Goal: Information Seeking & Learning: Learn about a topic

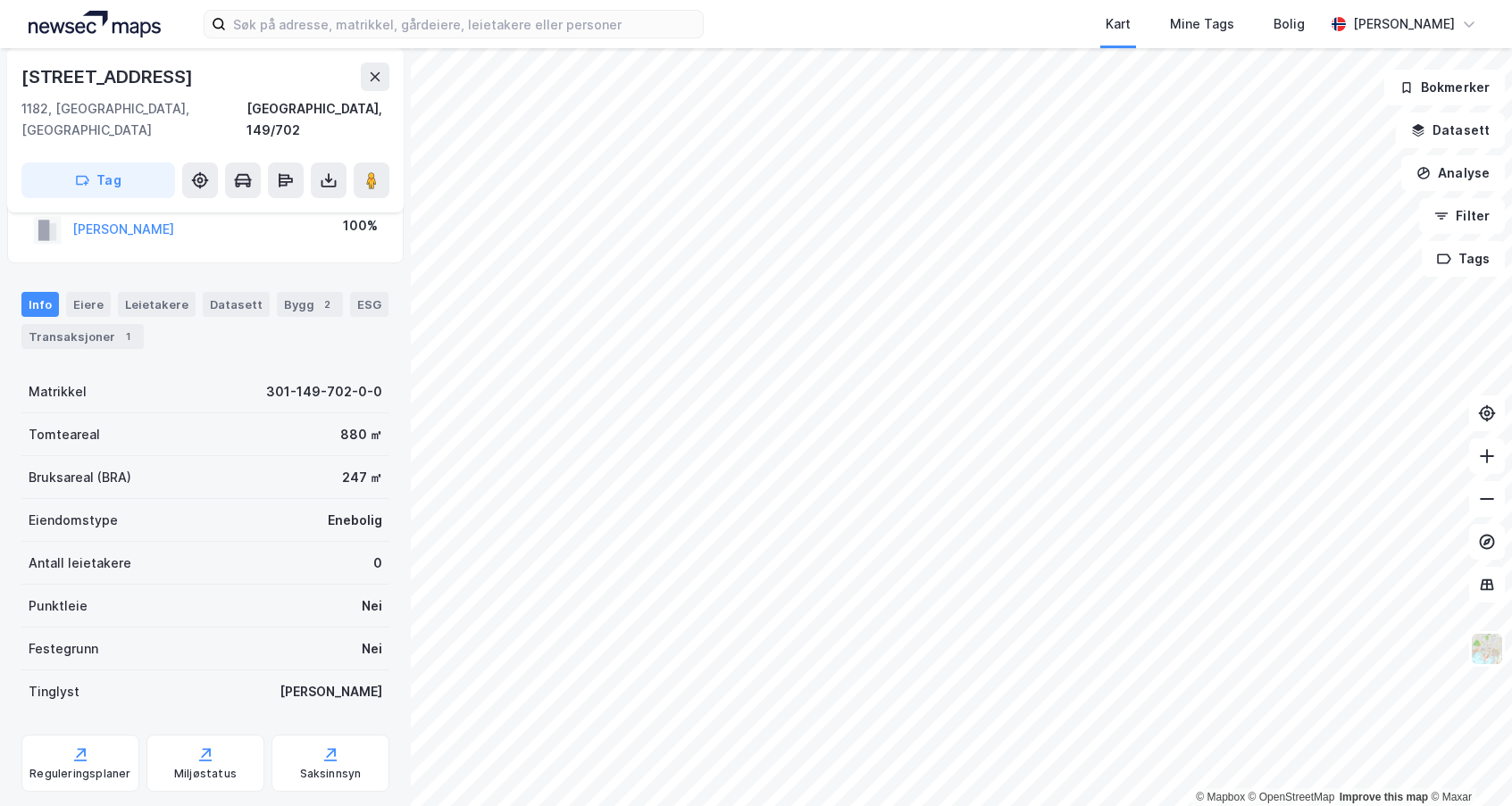
scroll to position [74, 0]
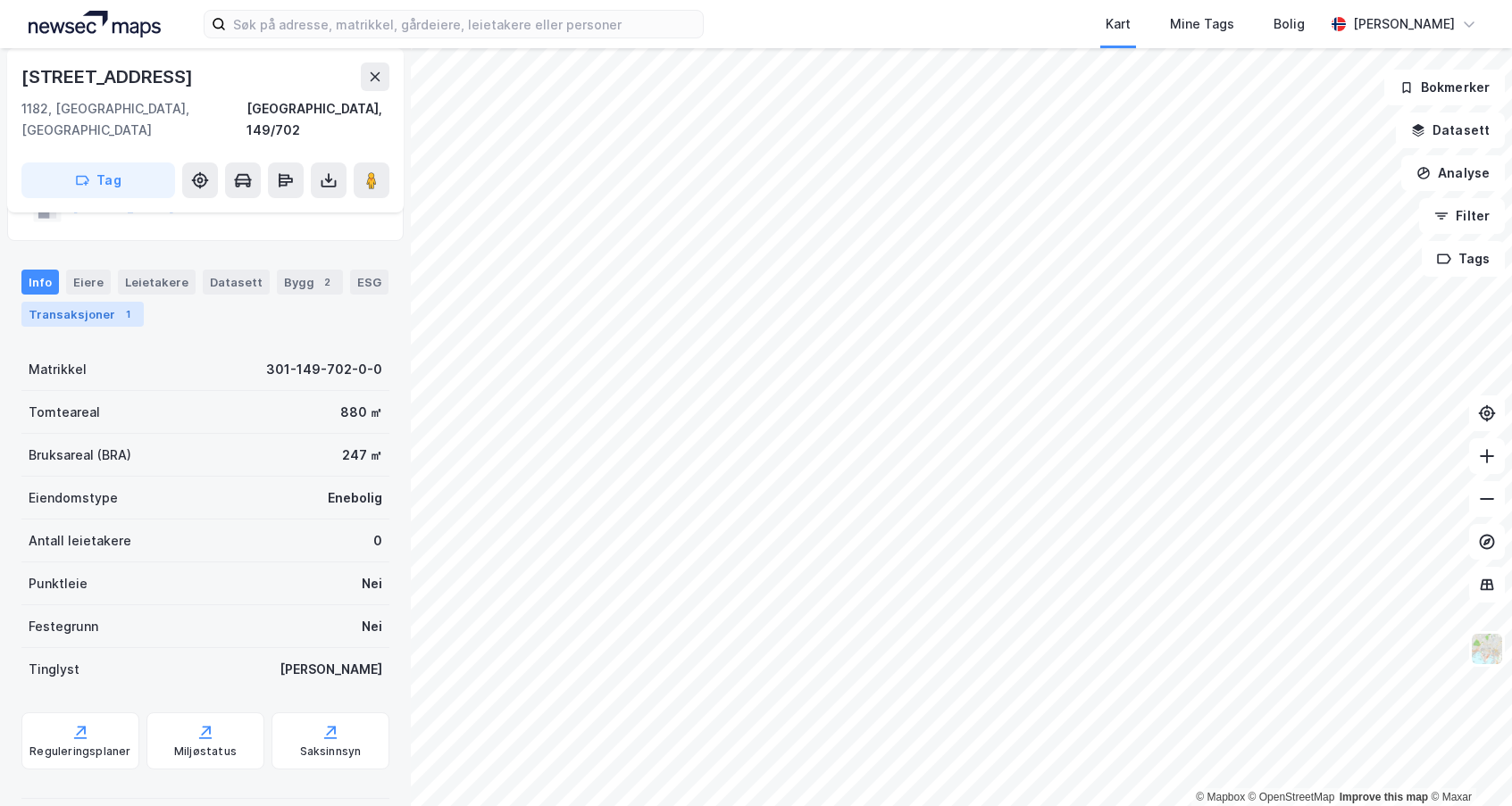
click at [119, 305] on div "1" at bounding box center [127, 314] width 18 height 18
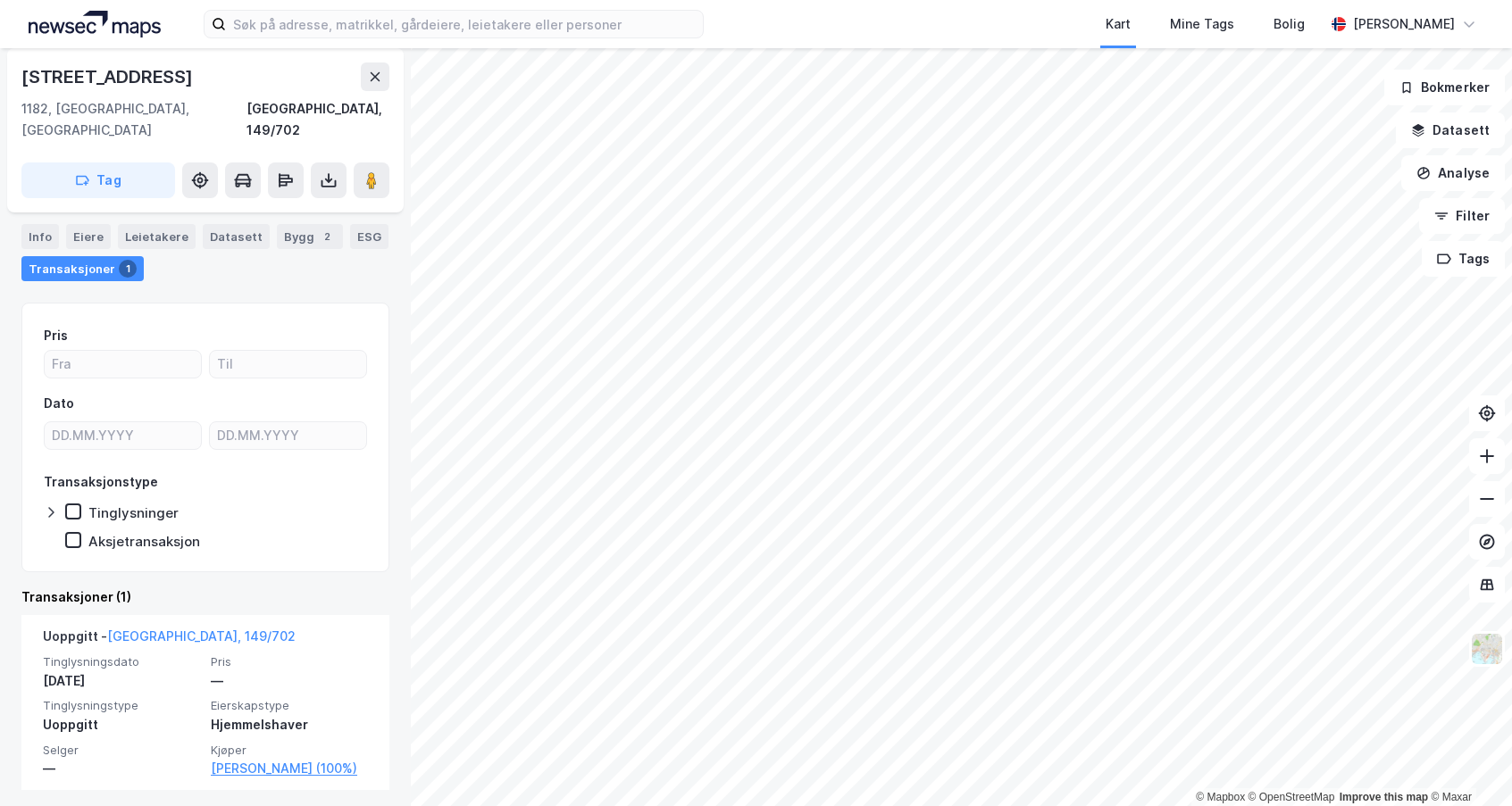
scroll to position [125, 0]
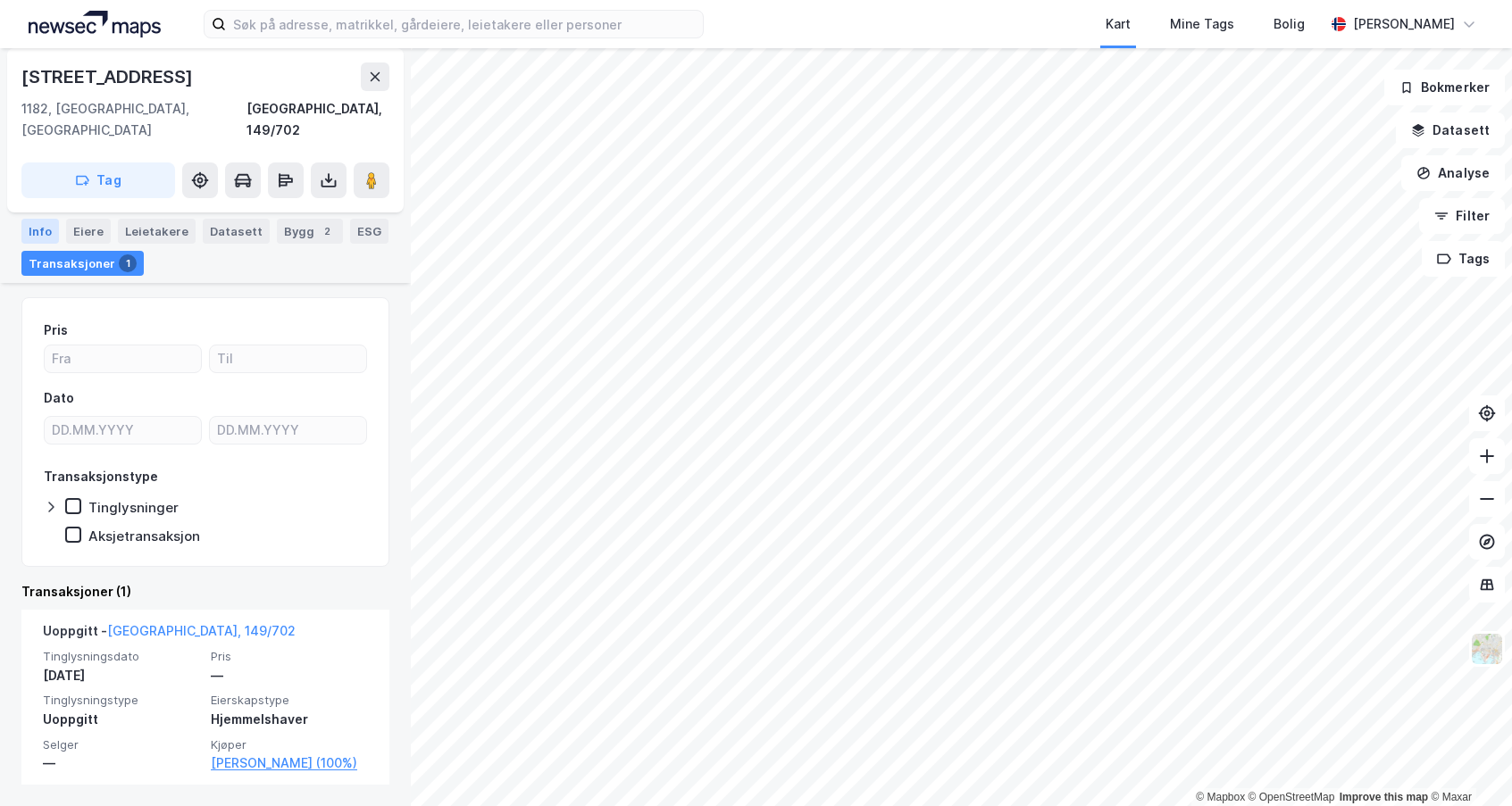
click at [44, 223] on div "Info" at bounding box center [40, 232] width 38 height 25
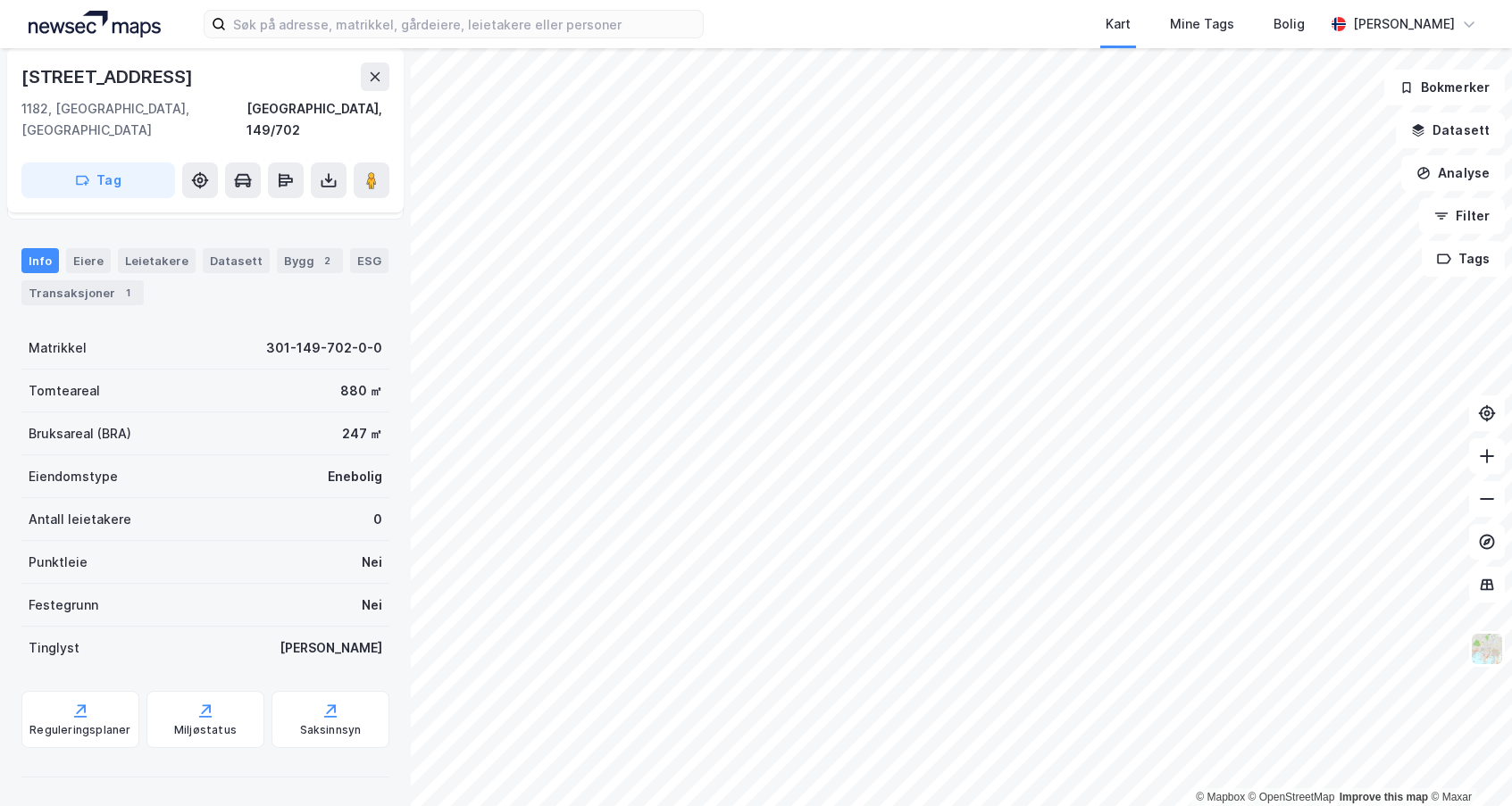
scroll to position [74, 0]
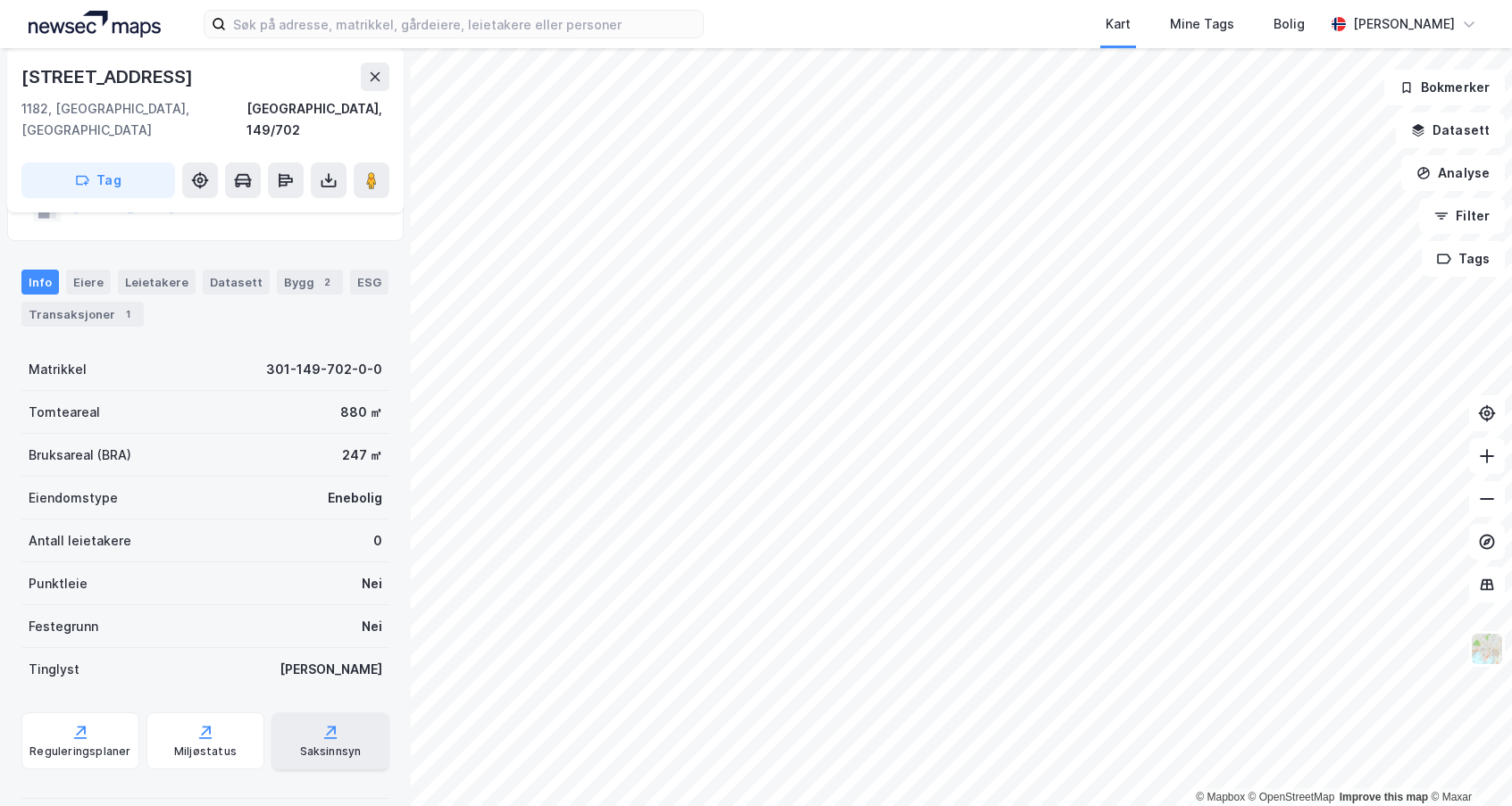
click at [277, 713] on div "Saksinnsyn" at bounding box center [330, 741] width 118 height 57
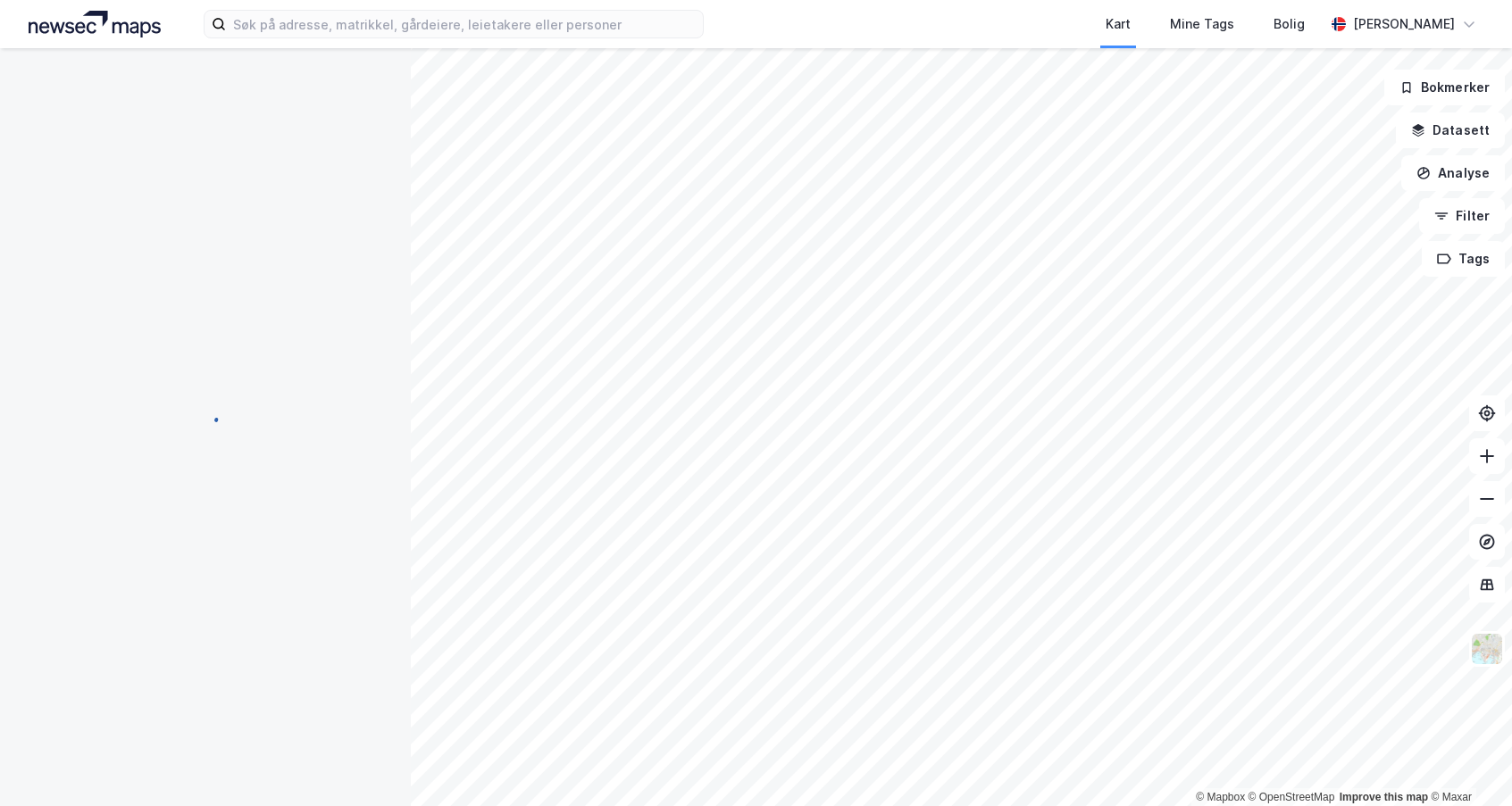
scroll to position [74, 0]
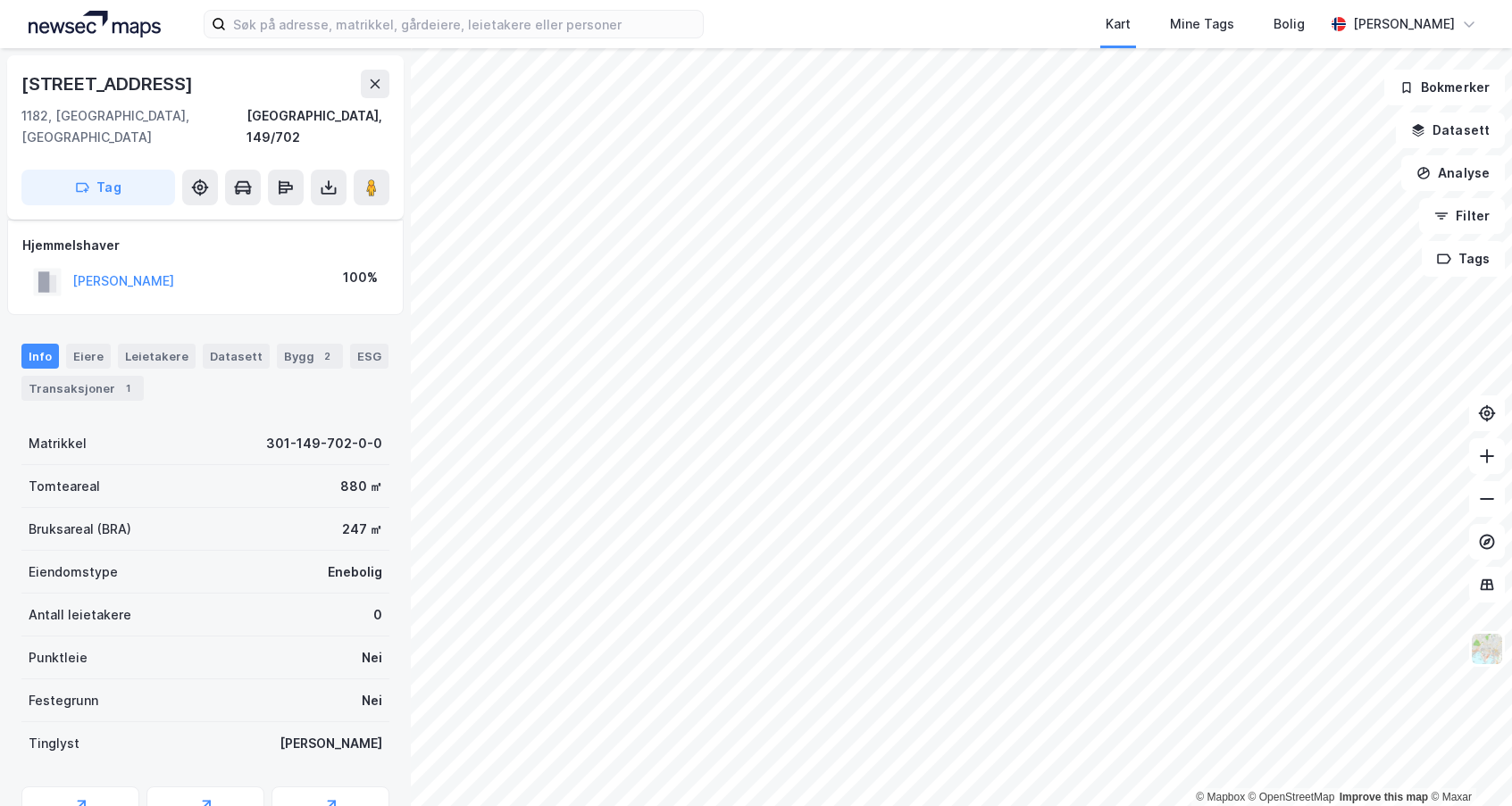
scroll to position [74, 0]
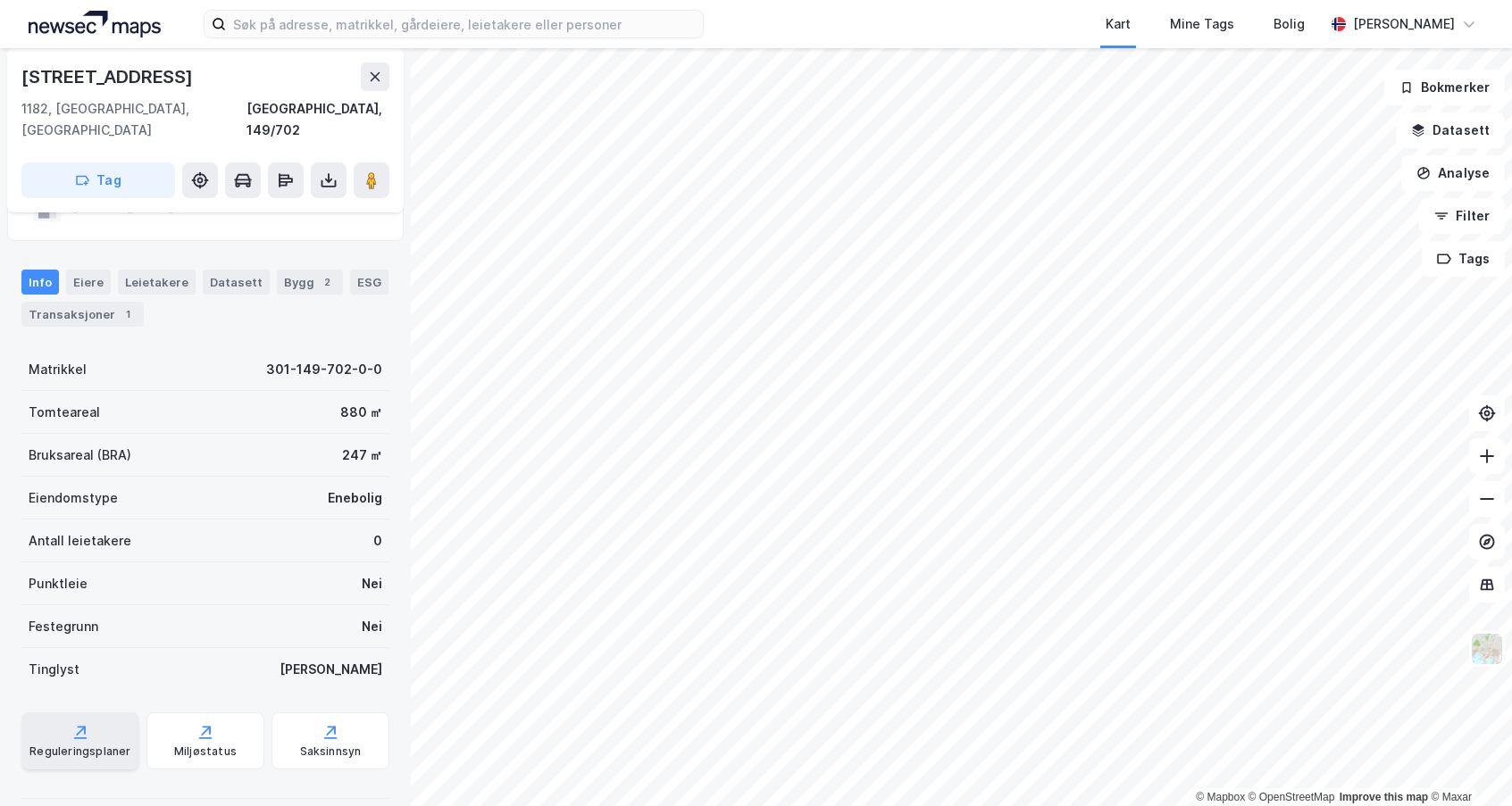
click at [72, 723] on icon at bounding box center [81, 732] width 18 height 18
click at [295, 269] on div "Bygg 2" at bounding box center [310, 282] width 66 height 25
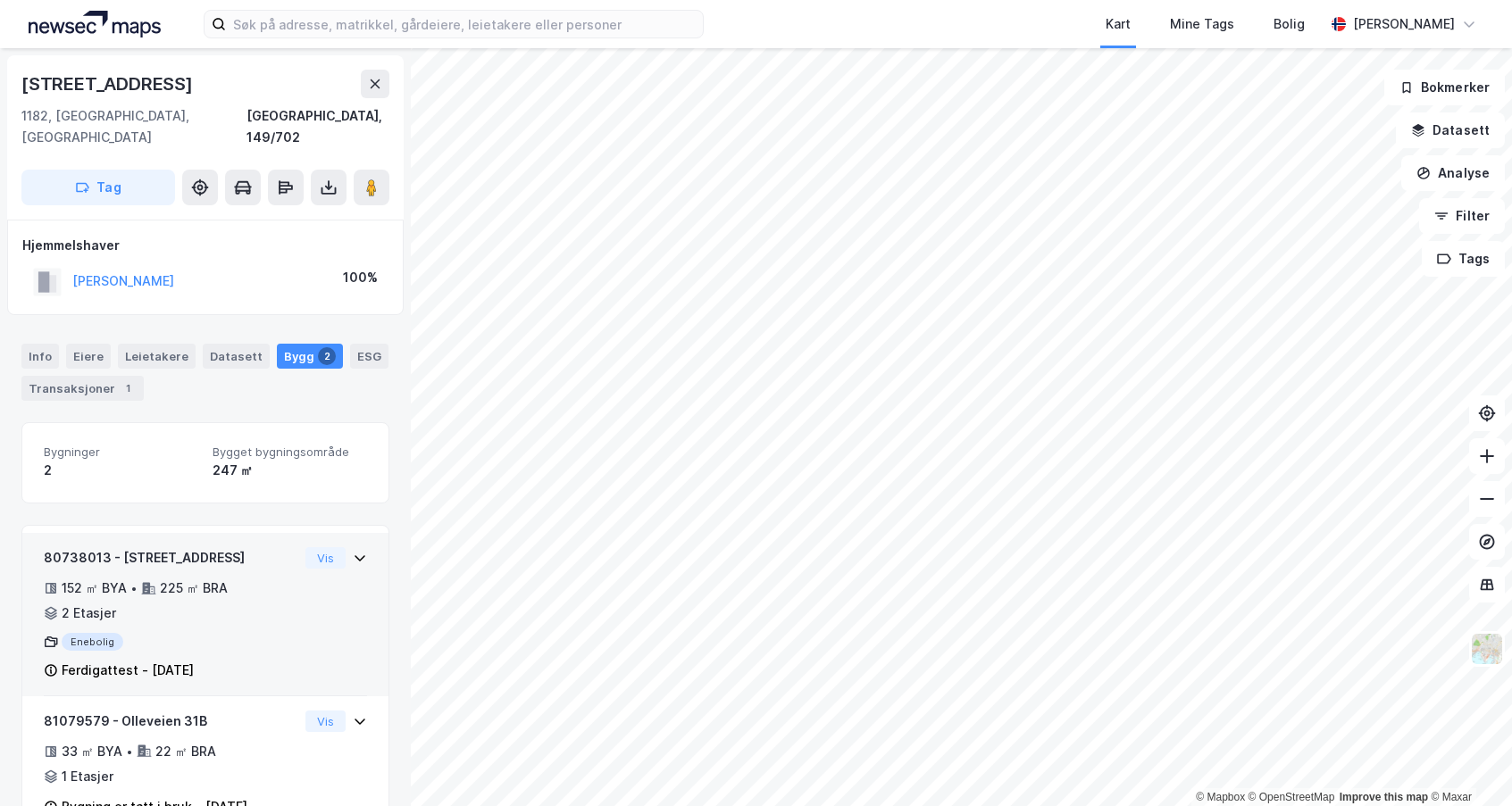
scroll to position [34, 0]
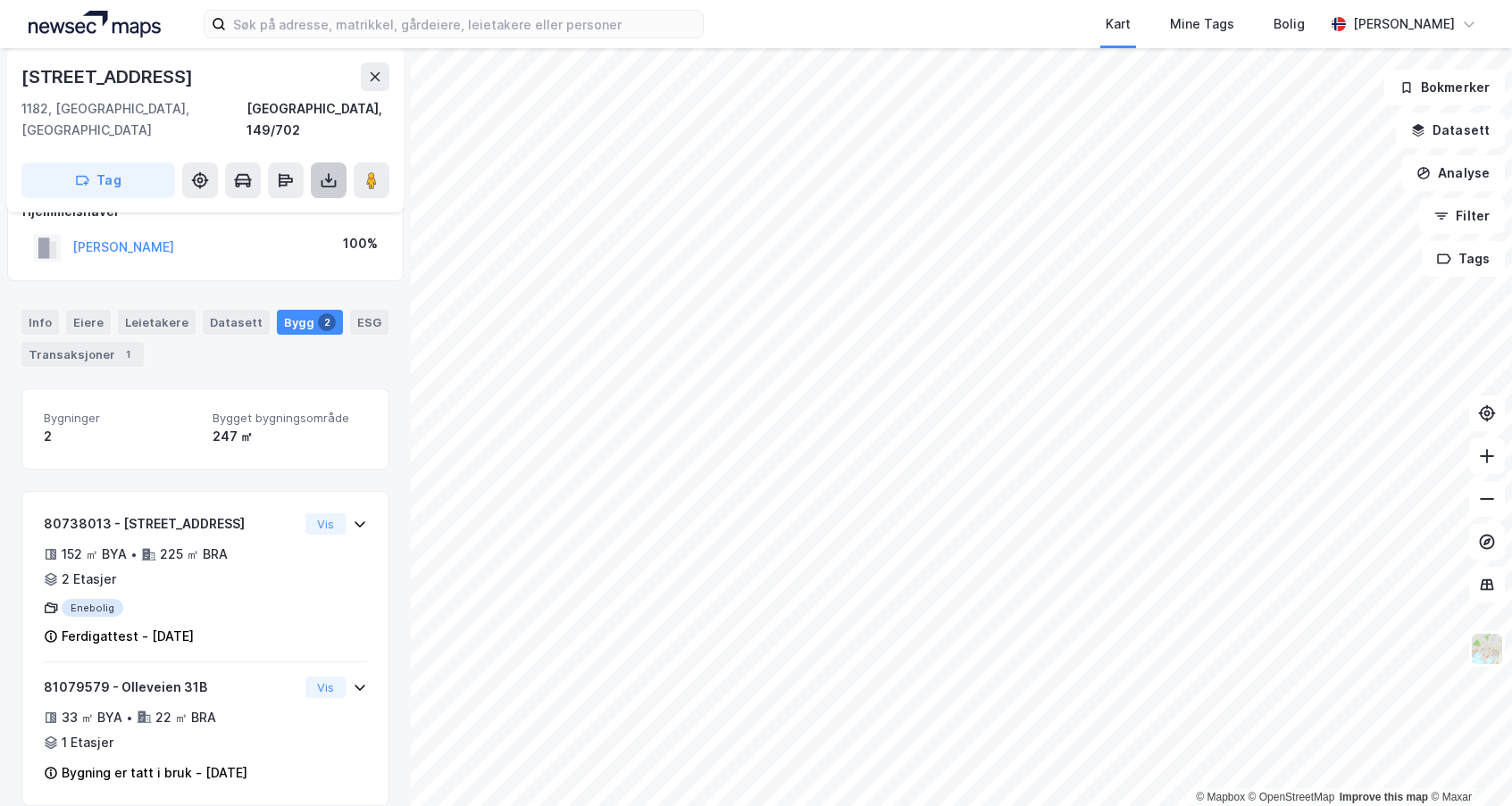
click at [331, 179] on icon at bounding box center [329, 180] width 7 height 4
click at [277, 209] on div "Last ned grunnbok" at bounding box center [240, 216] width 103 height 14
click at [233, 209] on div "Last ned grunnbok" at bounding box center [240, 216] width 103 height 14
click at [181, 209] on icon at bounding box center [174, 216] width 14 height 14
click at [239, 209] on div "Last ned grunnbok" at bounding box center [240, 216] width 103 height 14
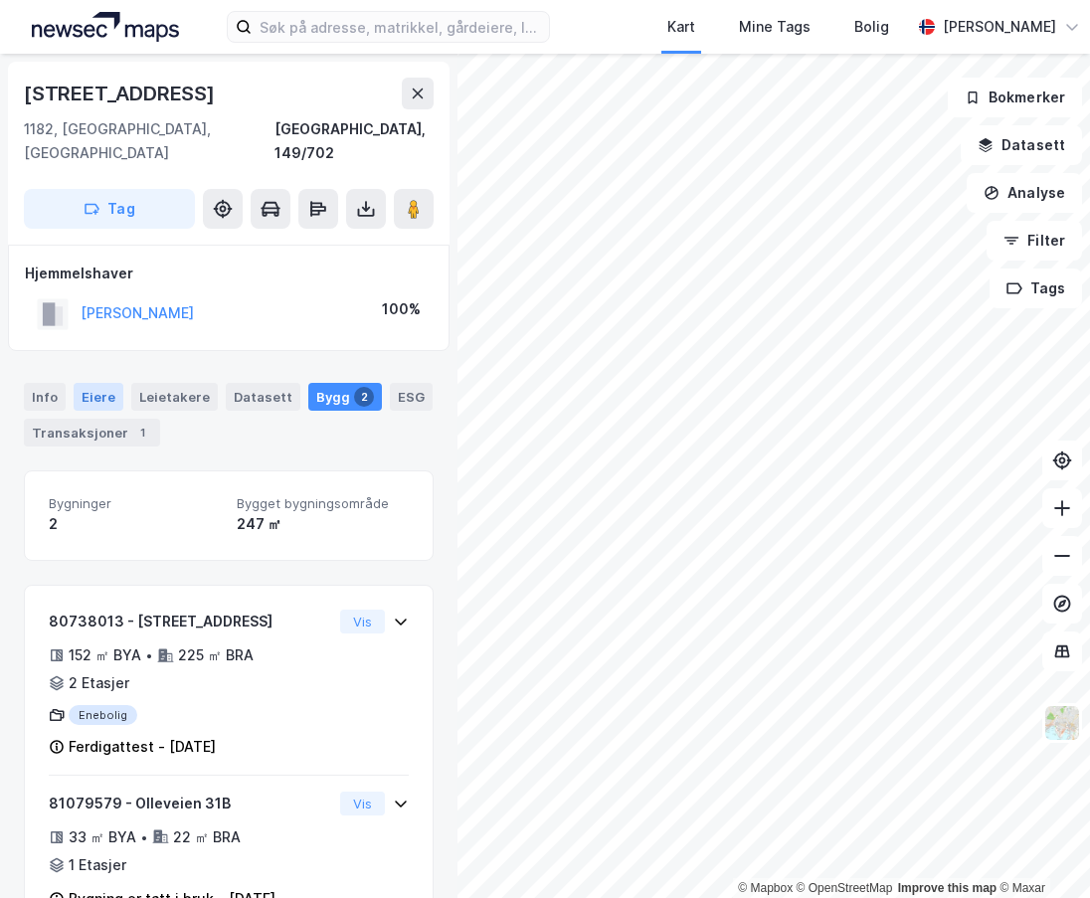
click at [100, 383] on div "Eiere" at bounding box center [99, 397] width 50 height 28
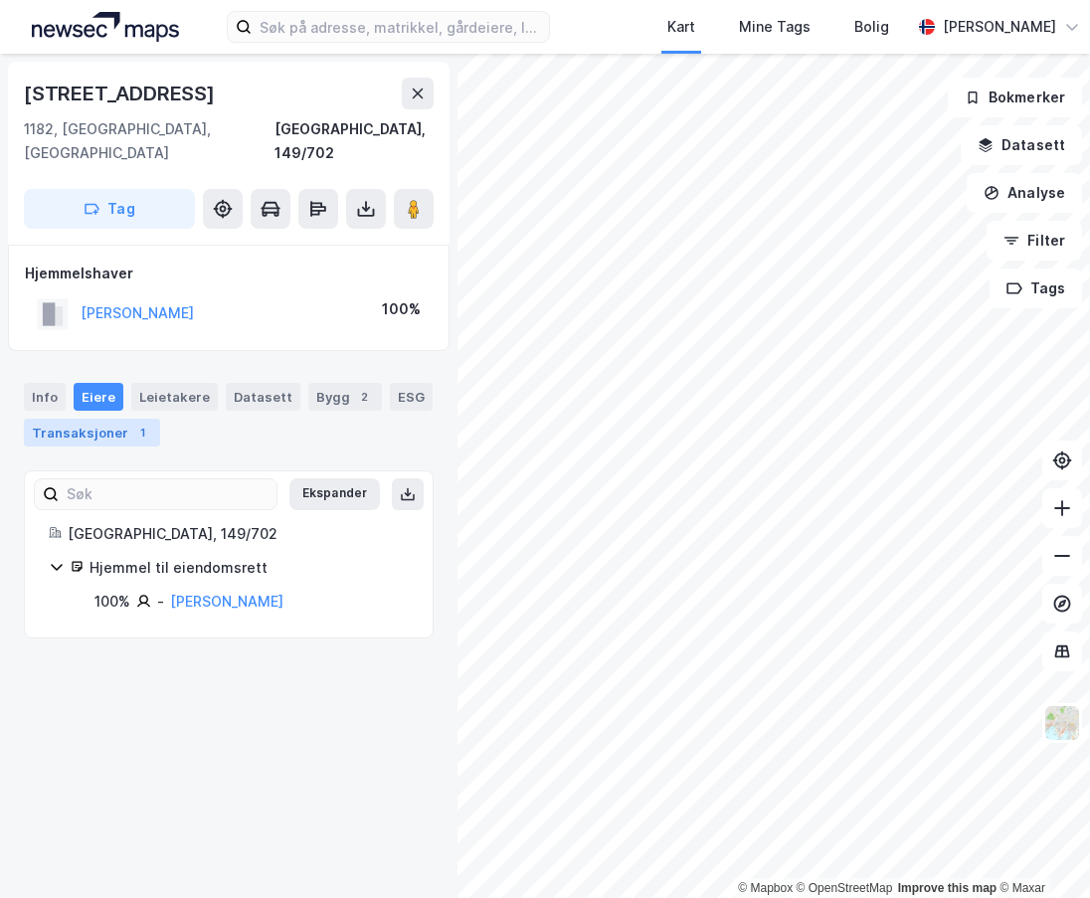
click at [102, 419] on div "Transaksjoner 1" at bounding box center [92, 433] width 136 height 28
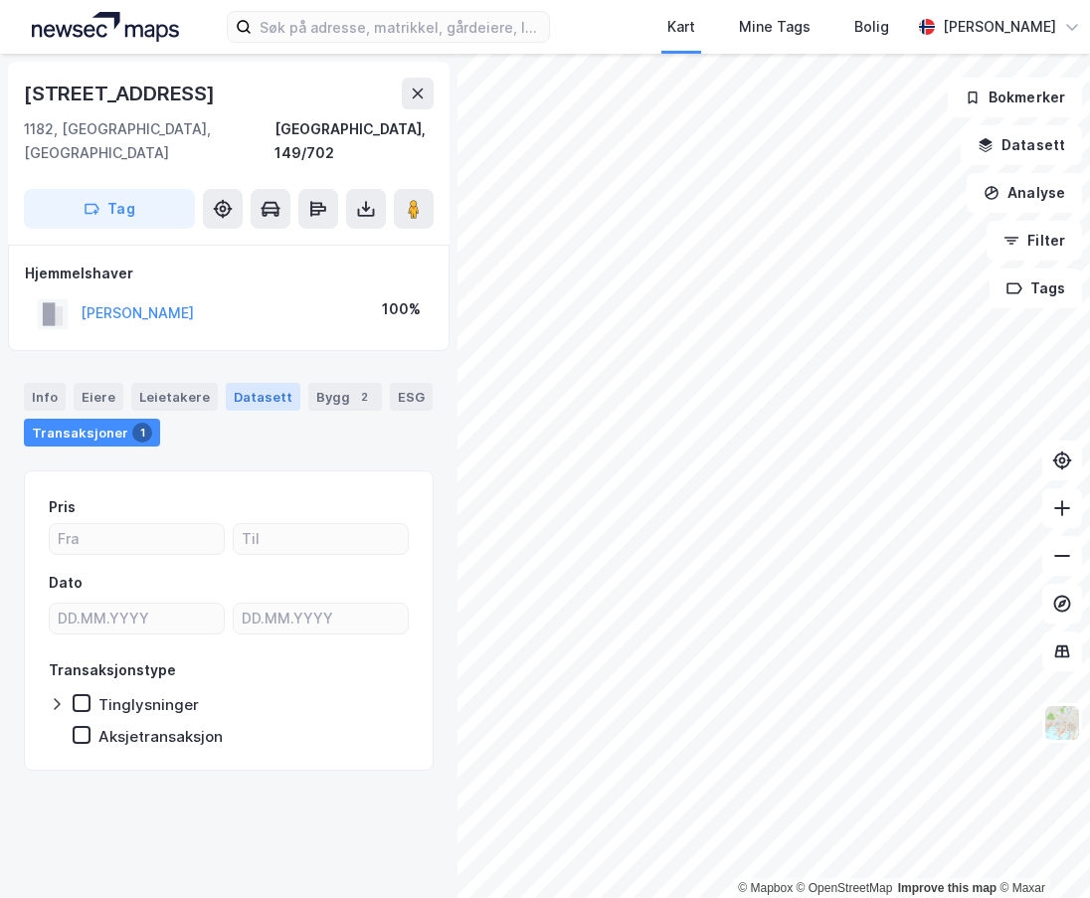
click at [232, 383] on div "Datasett" at bounding box center [263, 397] width 75 height 28
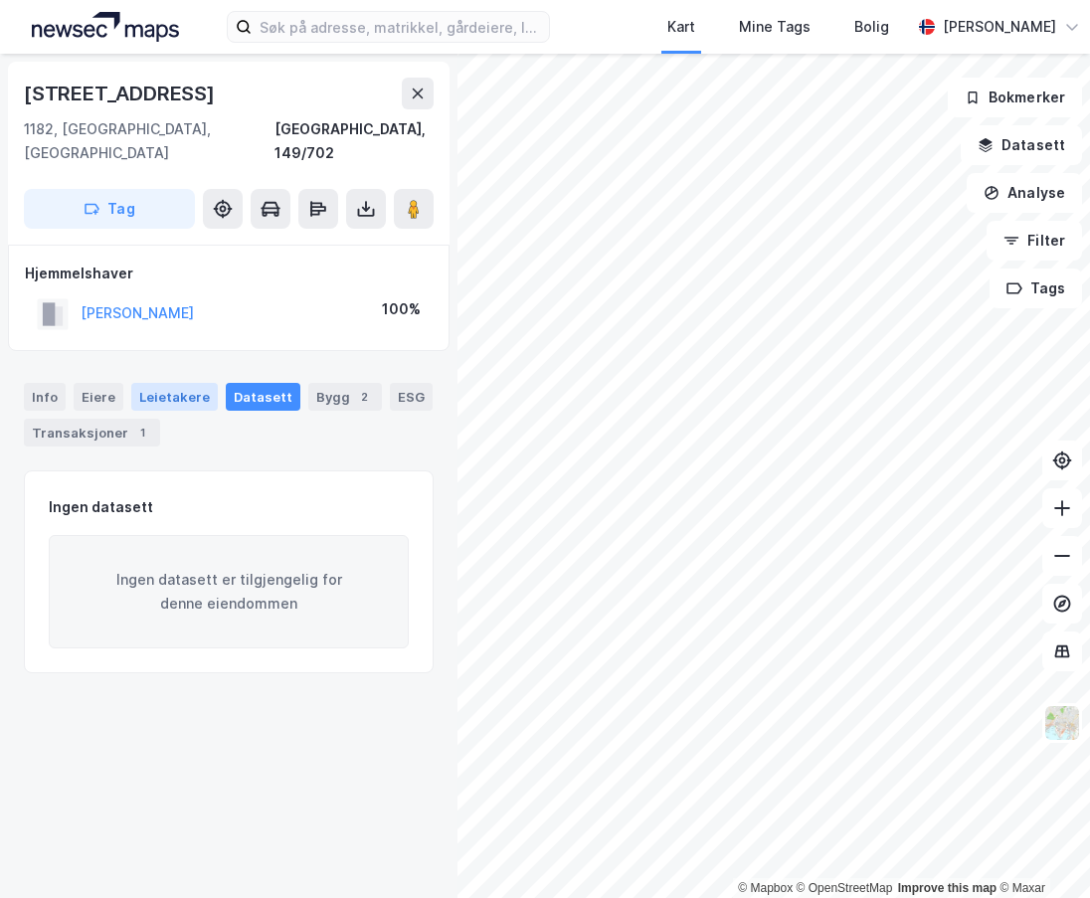
click at [177, 383] on div "Leietakere" at bounding box center [174, 397] width 87 height 28
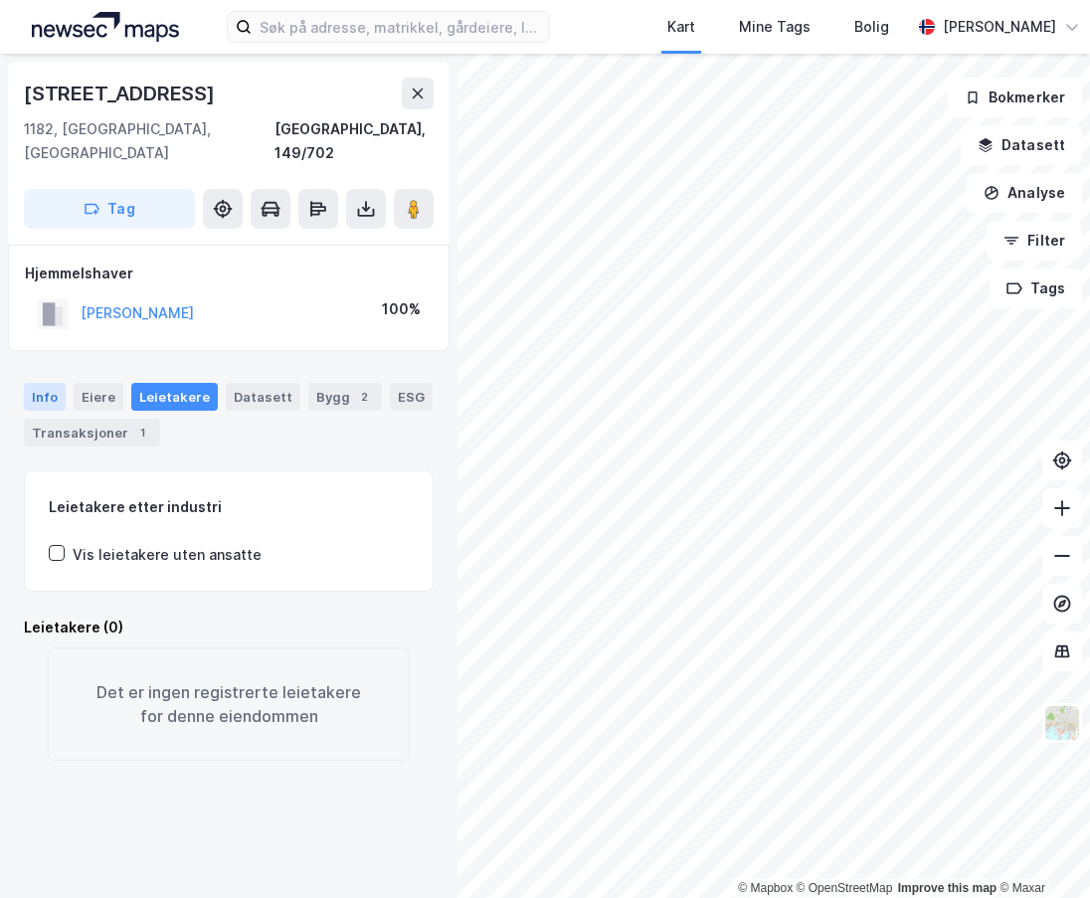
click at [40, 383] on div "Info" at bounding box center [45, 397] width 42 height 28
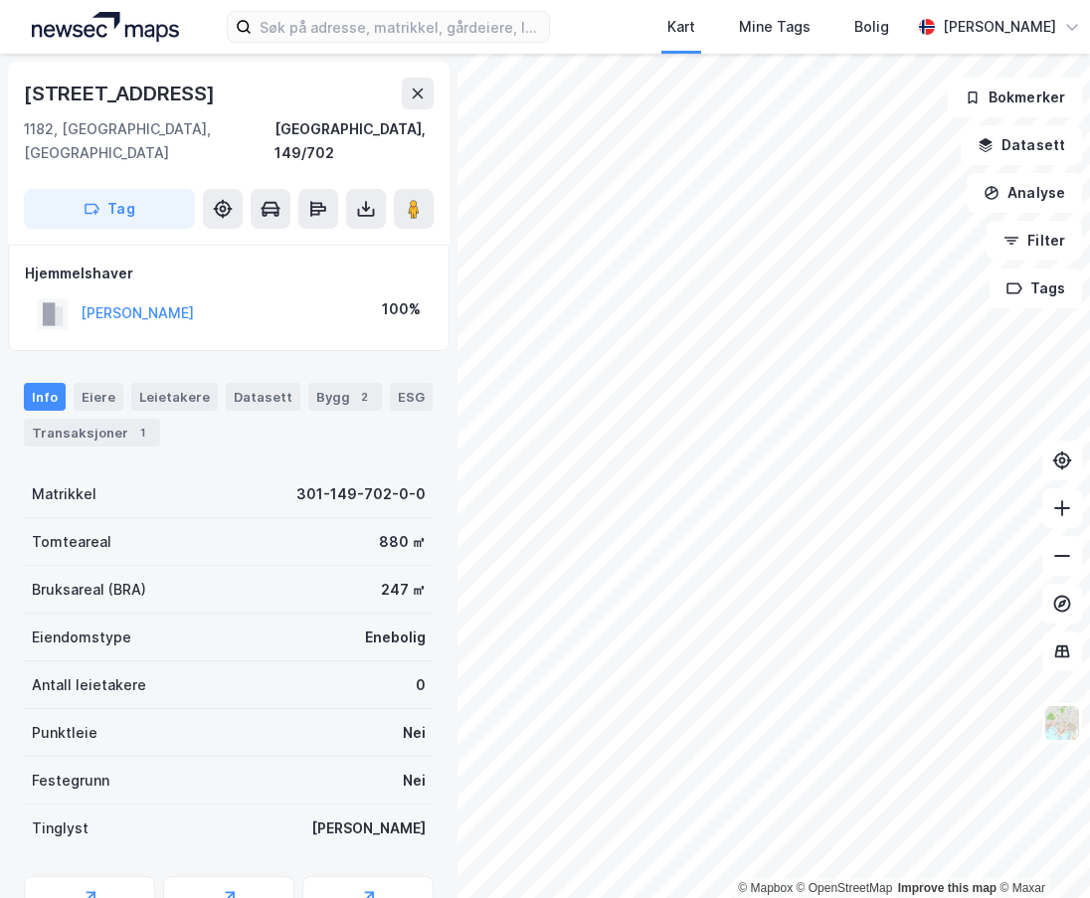
scroll to position [83, 0]
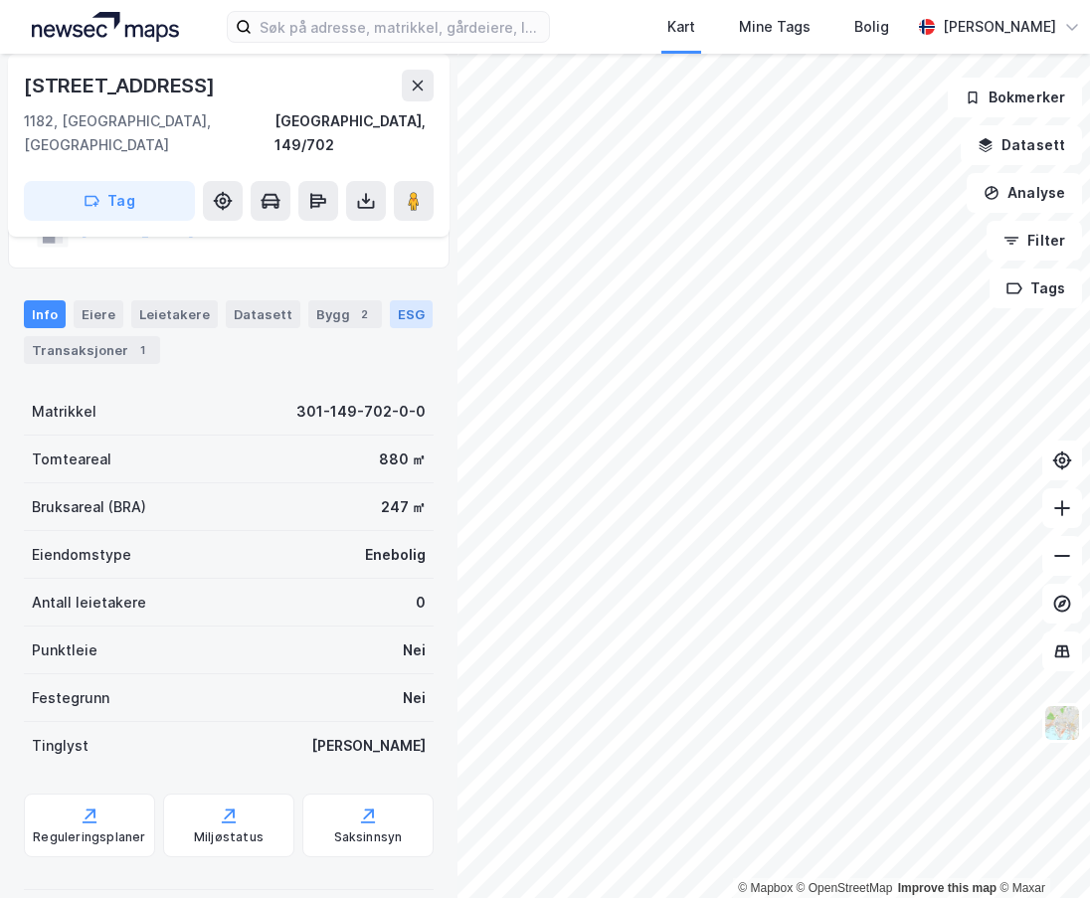
click at [390, 300] on div "ESG" at bounding box center [411, 314] width 43 height 28
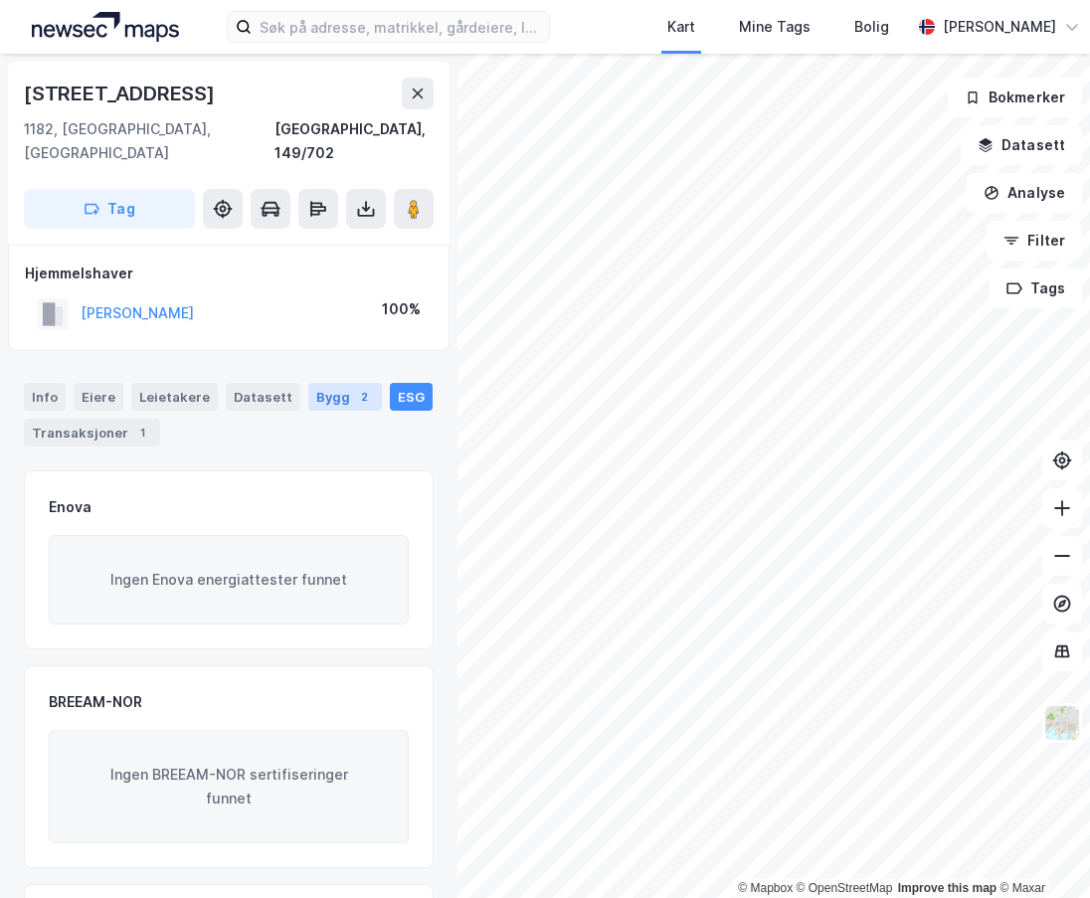
click at [318, 383] on div "Bygg 2" at bounding box center [345, 397] width 74 height 28
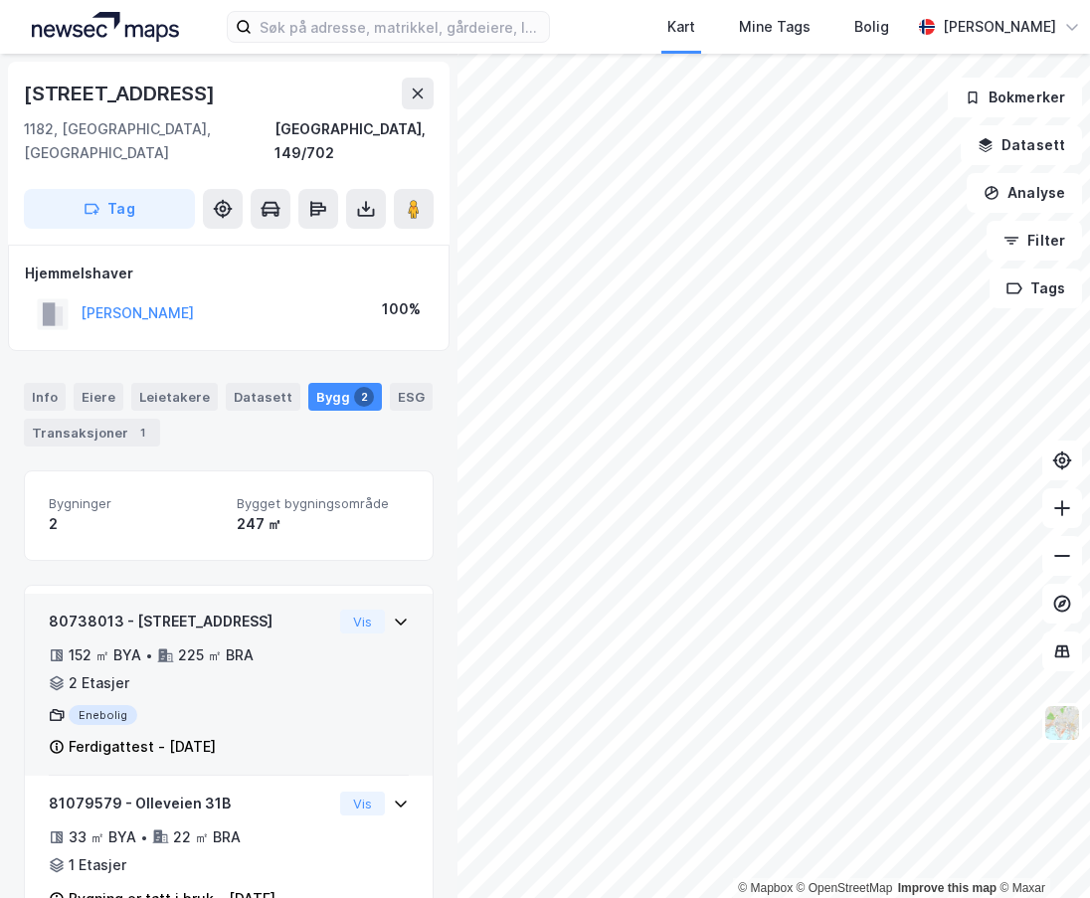
click at [395, 594] on div "80738013 - Olleveien 31B 152 ㎡ BYA • 225 ㎡ BRA • 2 Etasjer Enebolig Ferdigattes…" at bounding box center [229, 685] width 408 height 182
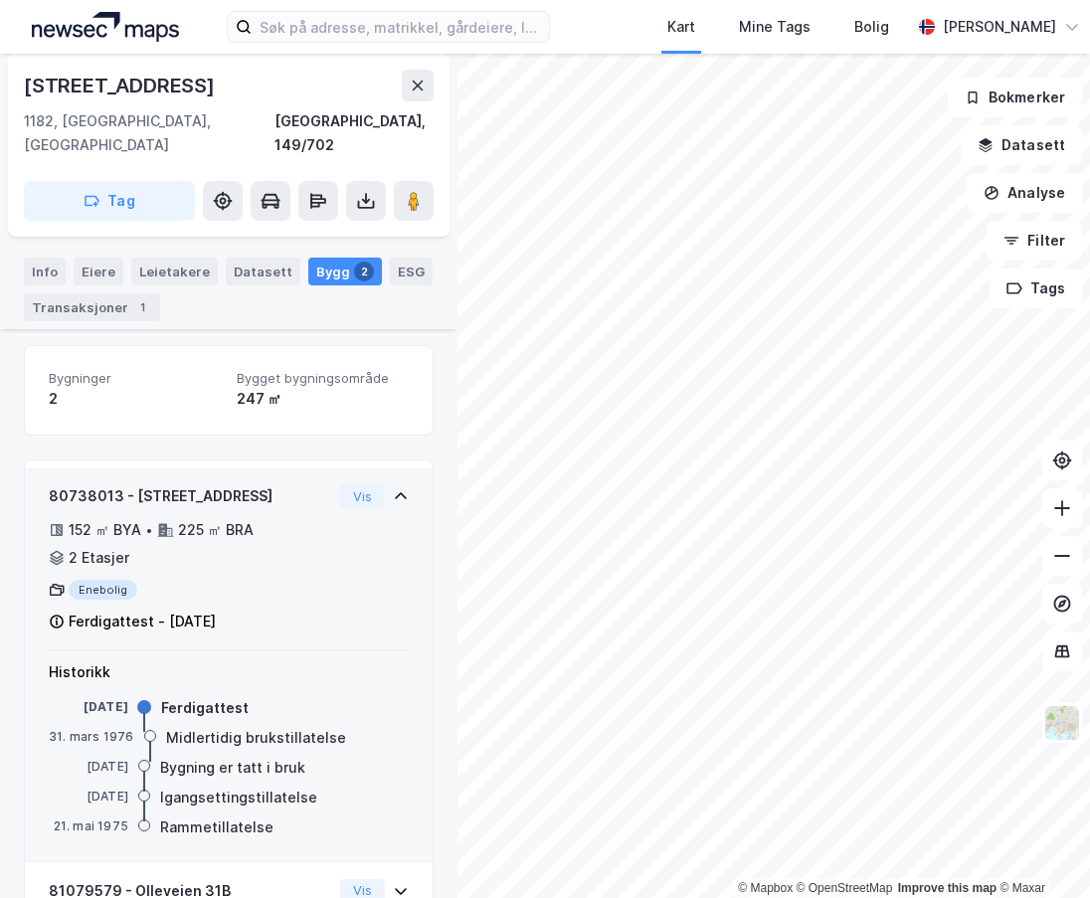
scroll to position [250, 0]
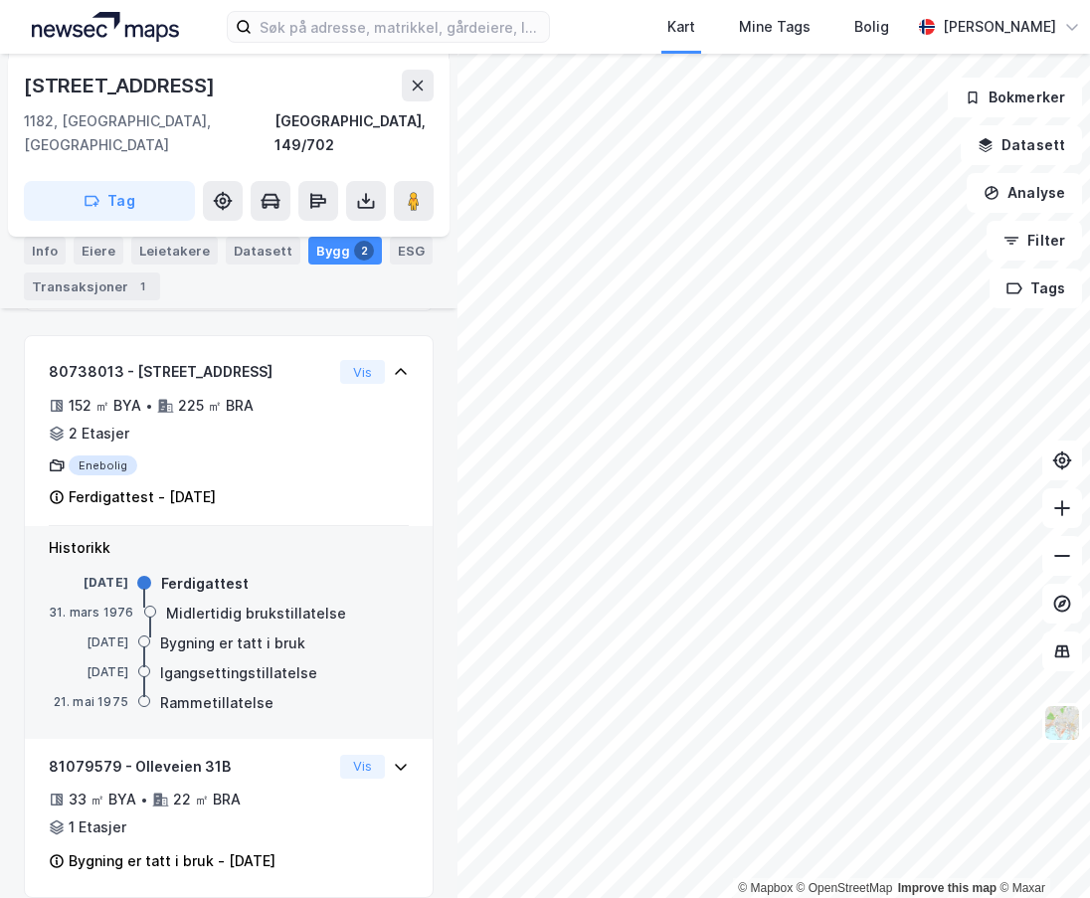
click at [51, 245] on div "Info" at bounding box center [45, 251] width 42 height 28
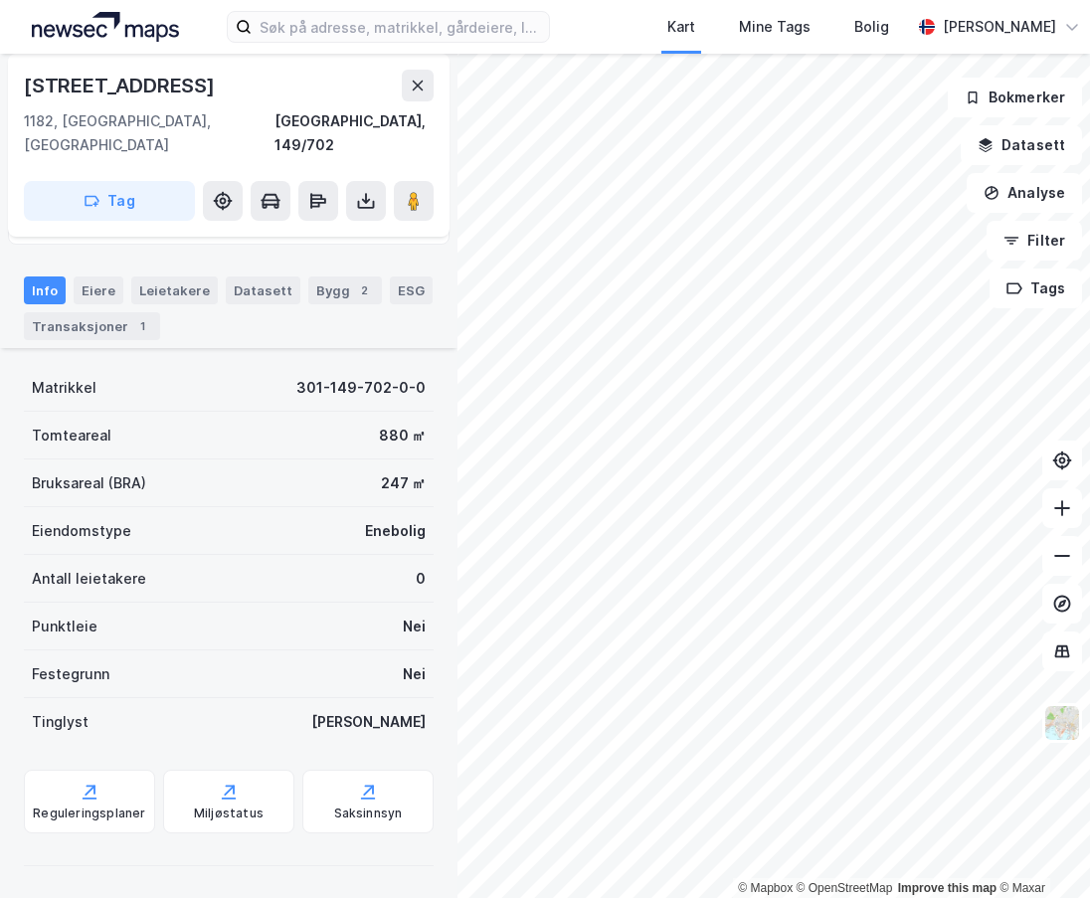
scroll to position [83, 0]
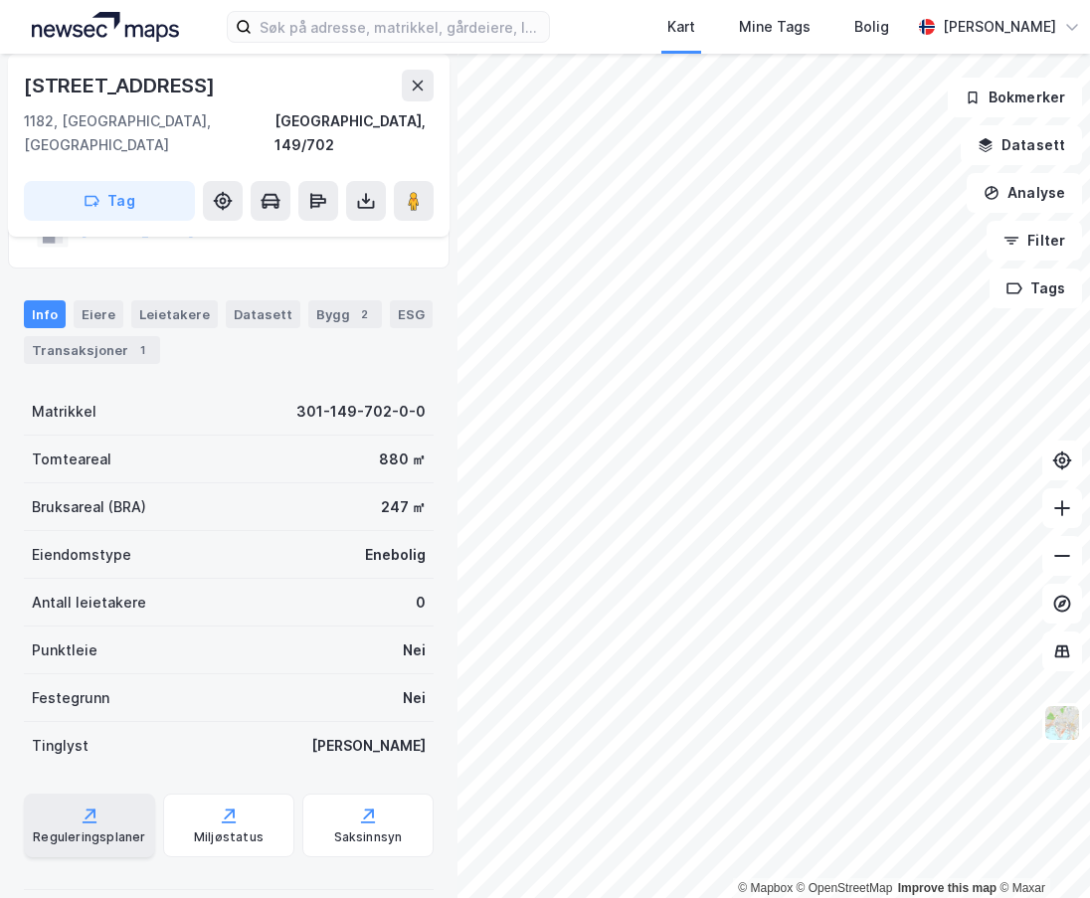
click at [88, 830] on div "Reguleringsplaner" at bounding box center [89, 838] width 112 height 16
